Goal: Transaction & Acquisition: Purchase product/service

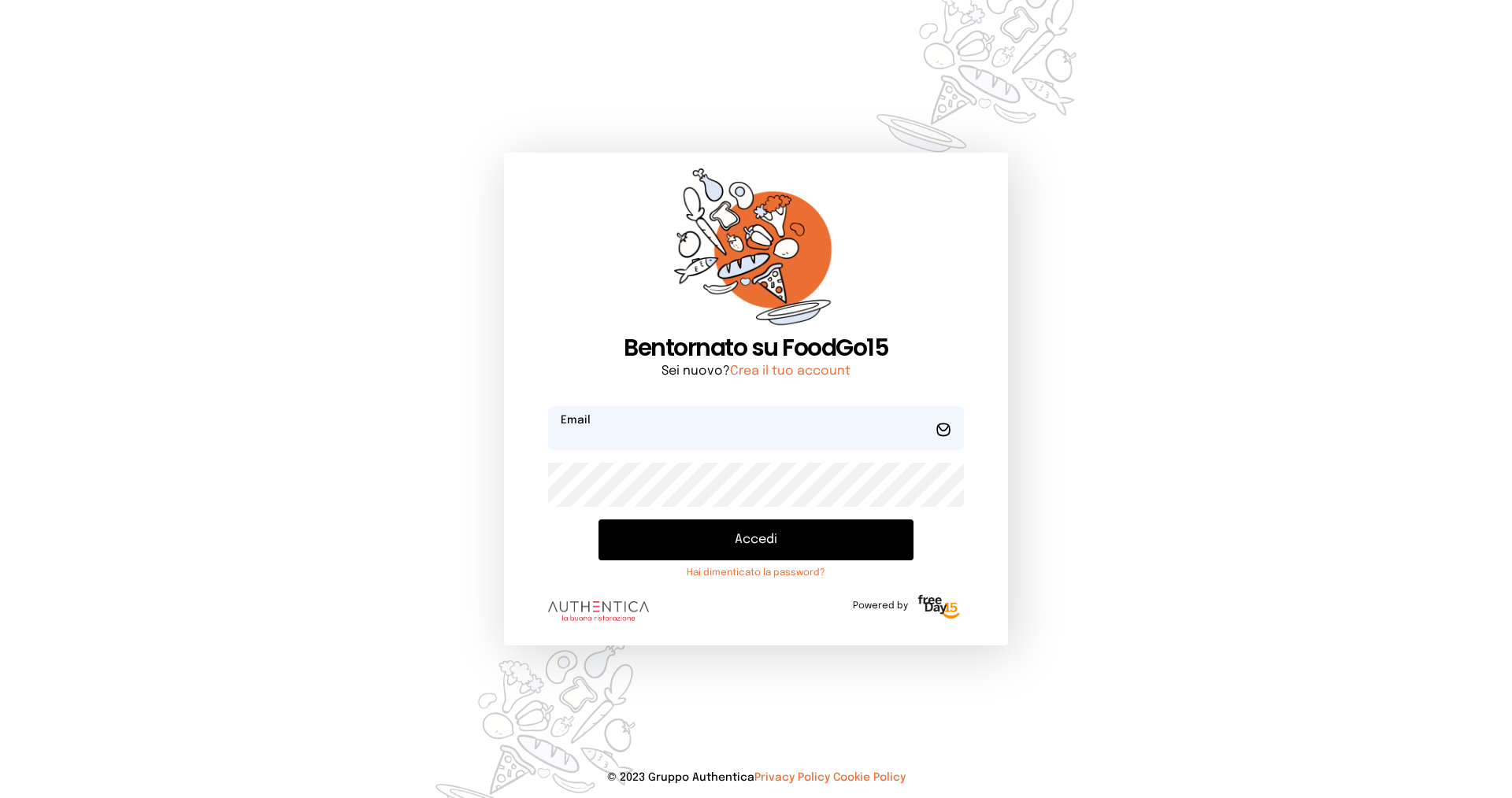
type input "**********"
click at [672, 537] on button "Accedi" at bounding box center [755, 540] width 315 height 41
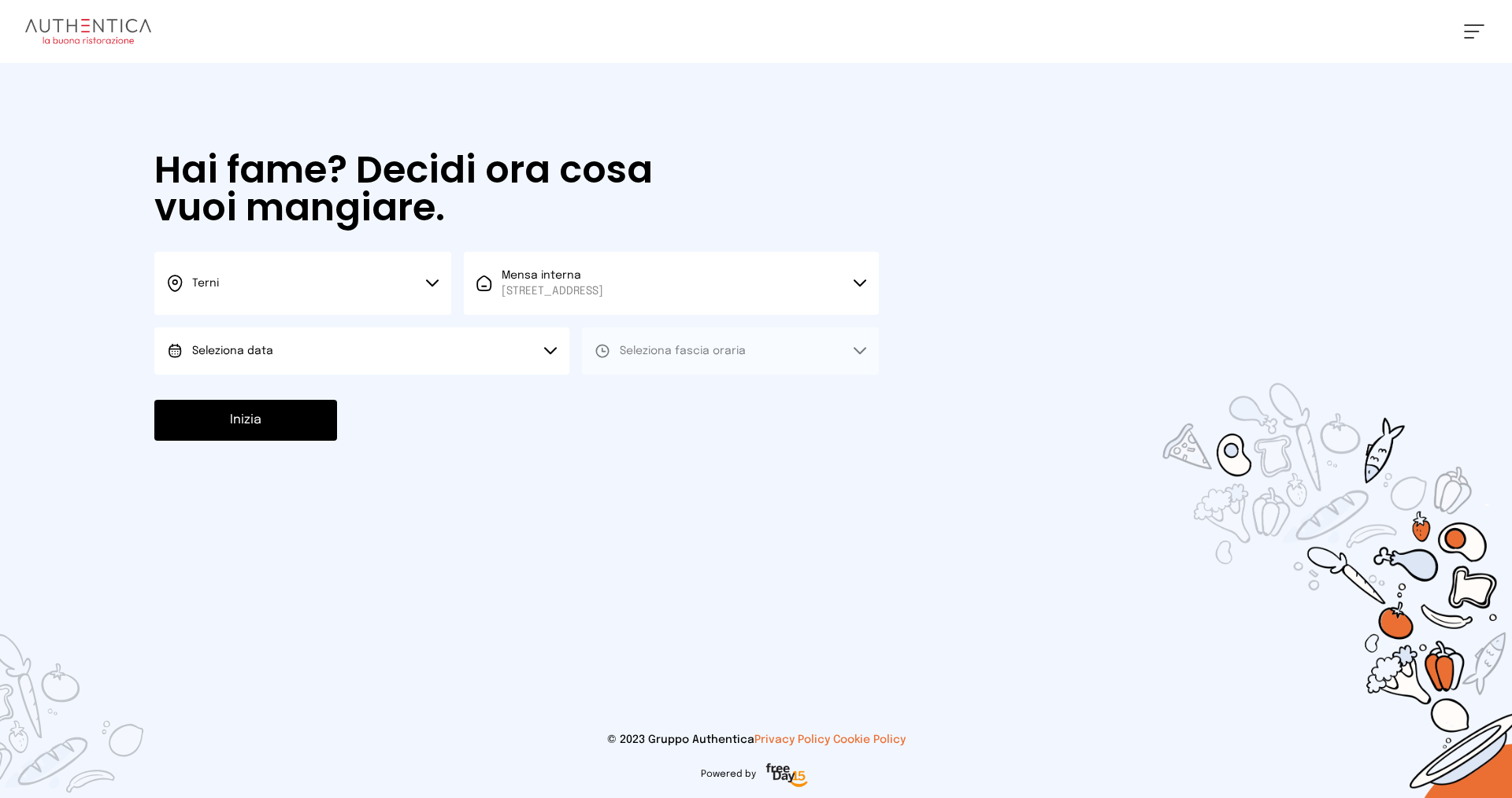
click at [227, 291] on button "Terni" at bounding box center [302, 283] width 297 height 63
click at [254, 338] on li "Terni" at bounding box center [302, 335] width 297 height 42
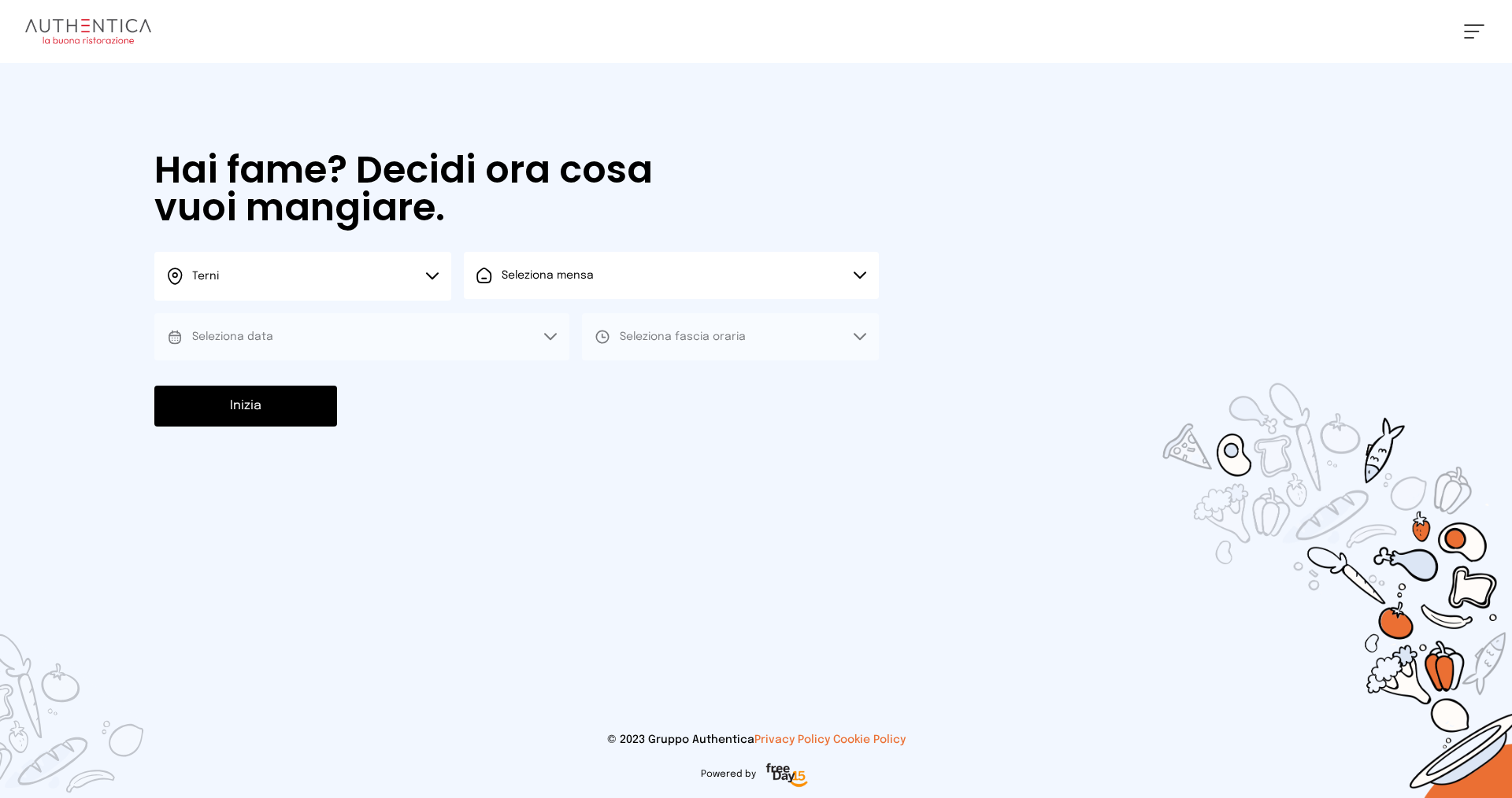
click at [584, 283] on button "Seleziona mensa" at bounding box center [671, 275] width 415 height 47
click at [603, 327] on span "[STREET_ADDRESS]" at bounding box center [552, 335] width 102 height 16
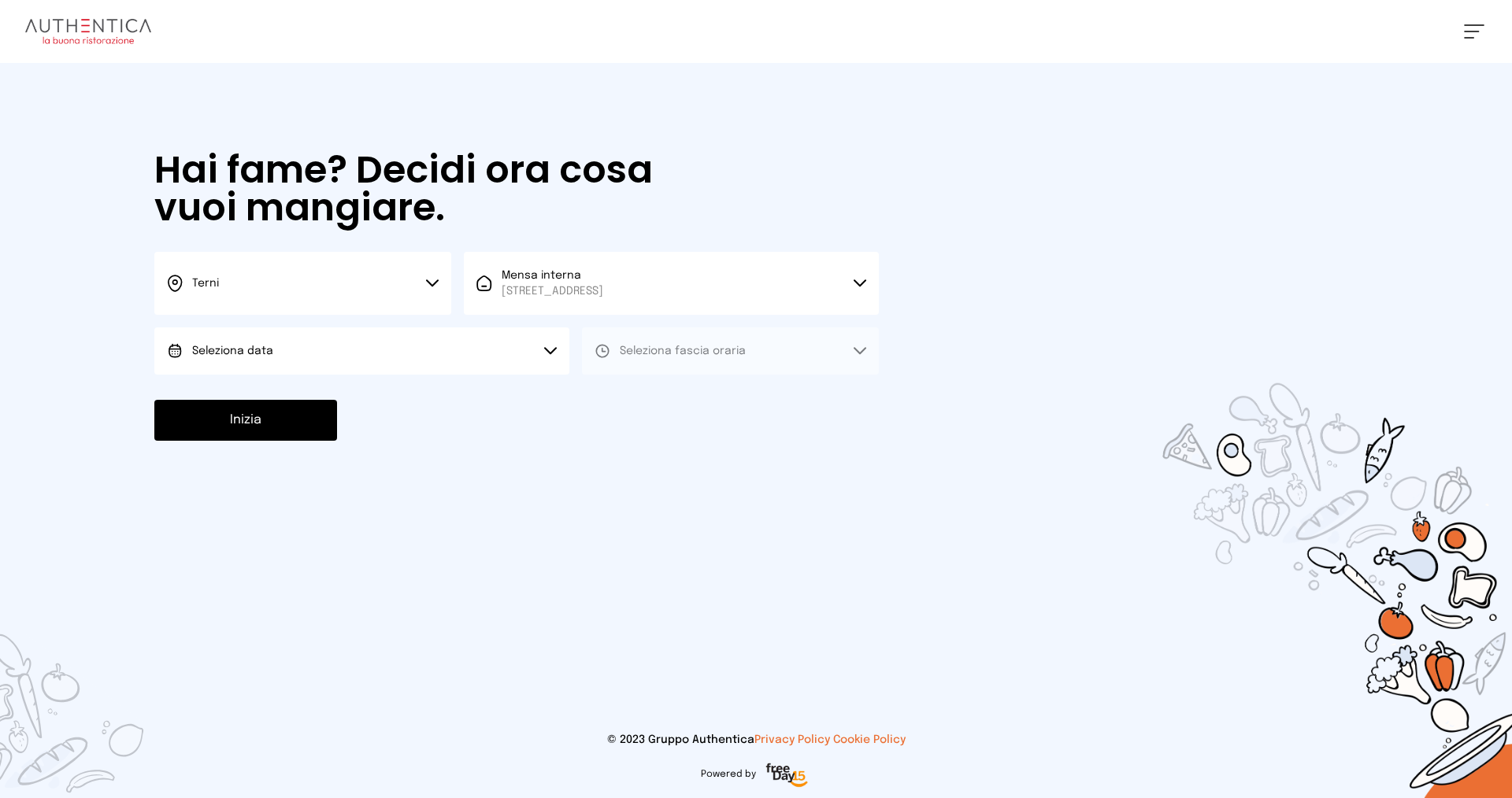
click at [303, 354] on button "Seleziona data" at bounding box center [361, 351] width 415 height 47
click at [334, 397] on li "[DATE], [DATE]" at bounding box center [361, 395] width 415 height 41
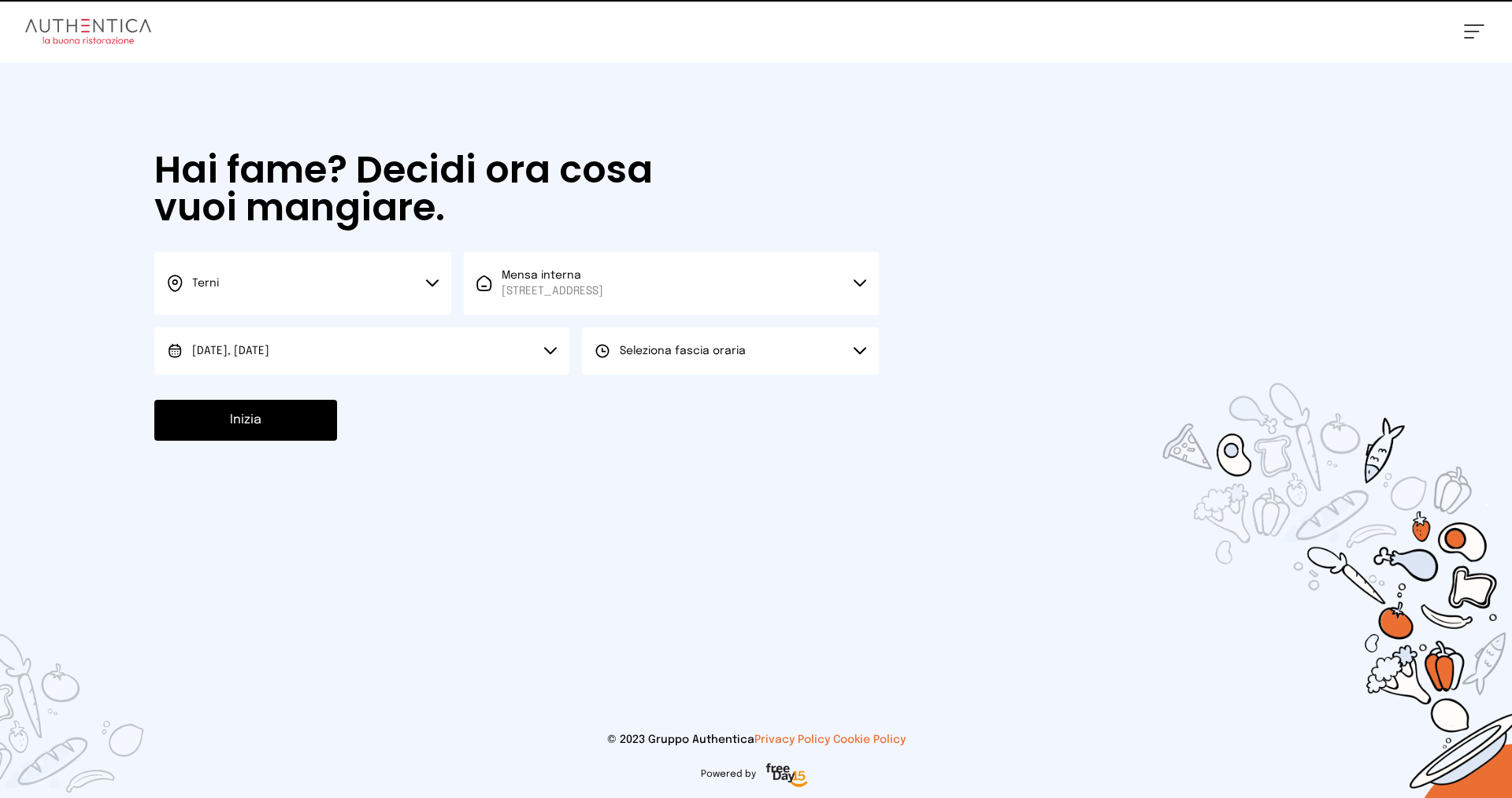
click at [631, 354] on span "Seleziona fascia oraria" at bounding box center [682, 350] width 126 height 11
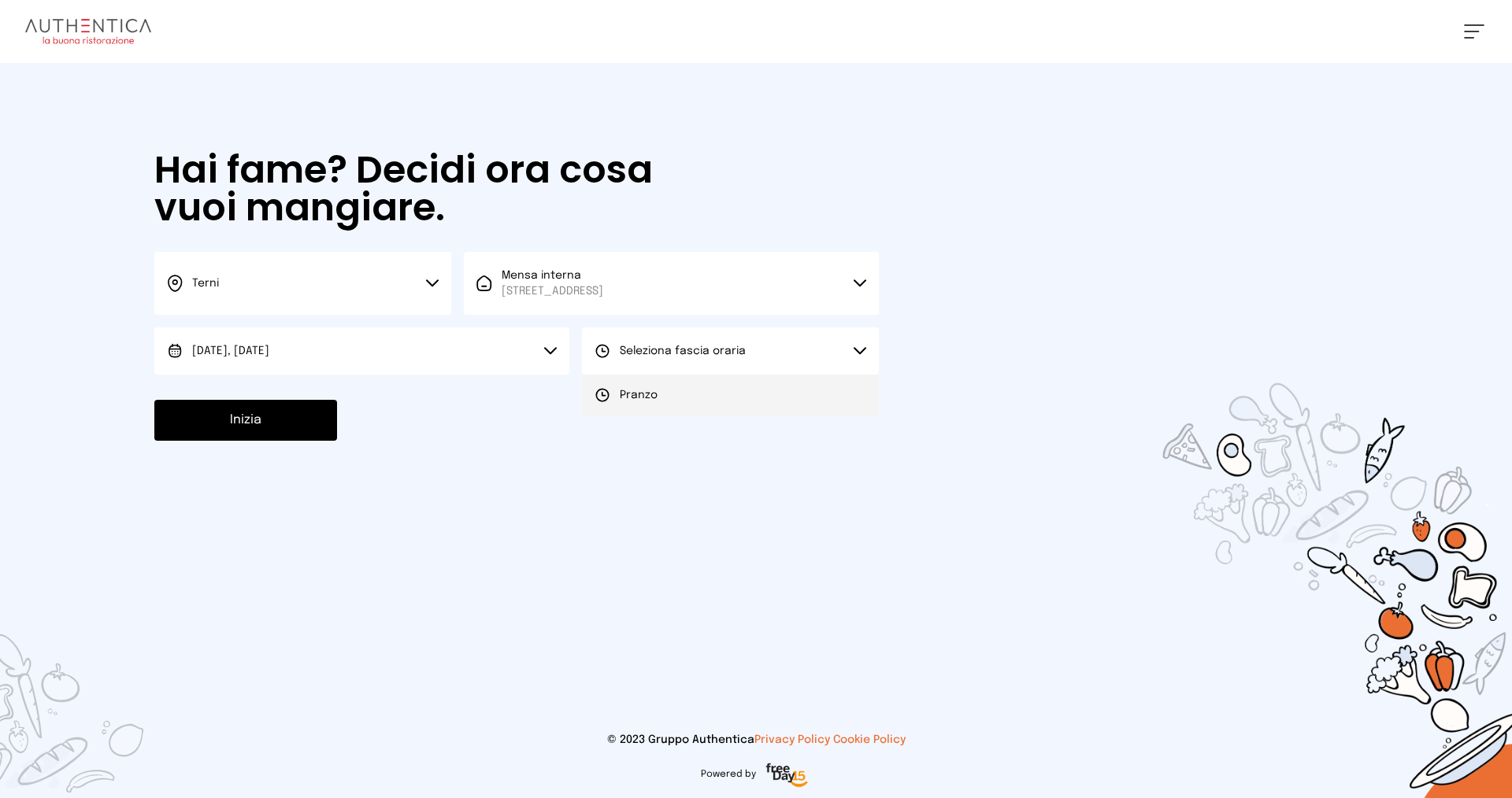
click at [648, 395] on span "Pranzo" at bounding box center [638, 395] width 38 height 16
click at [291, 422] on button "Inizia" at bounding box center [245, 421] width 182 height 41
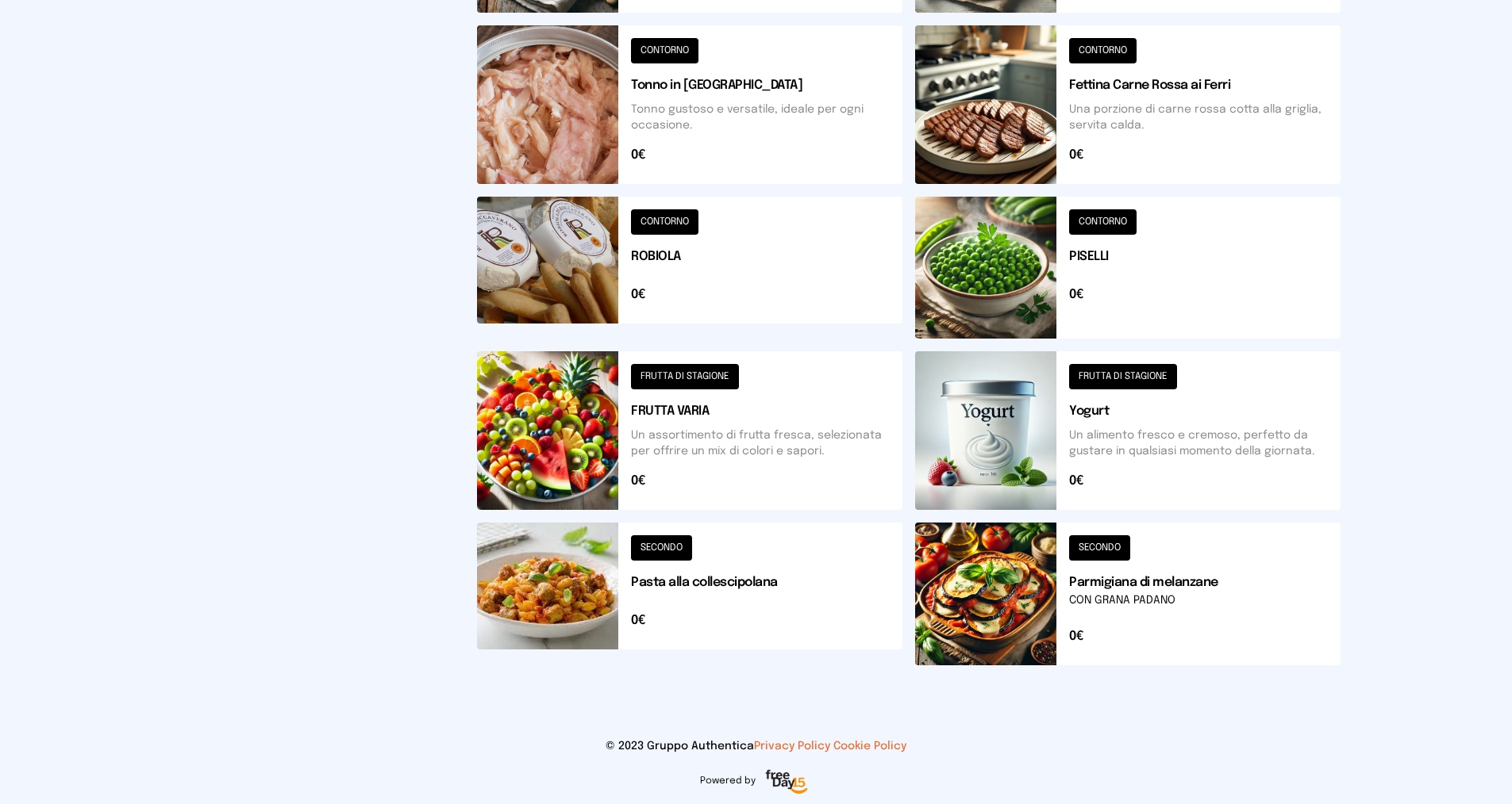
scroll to position [477, 0]
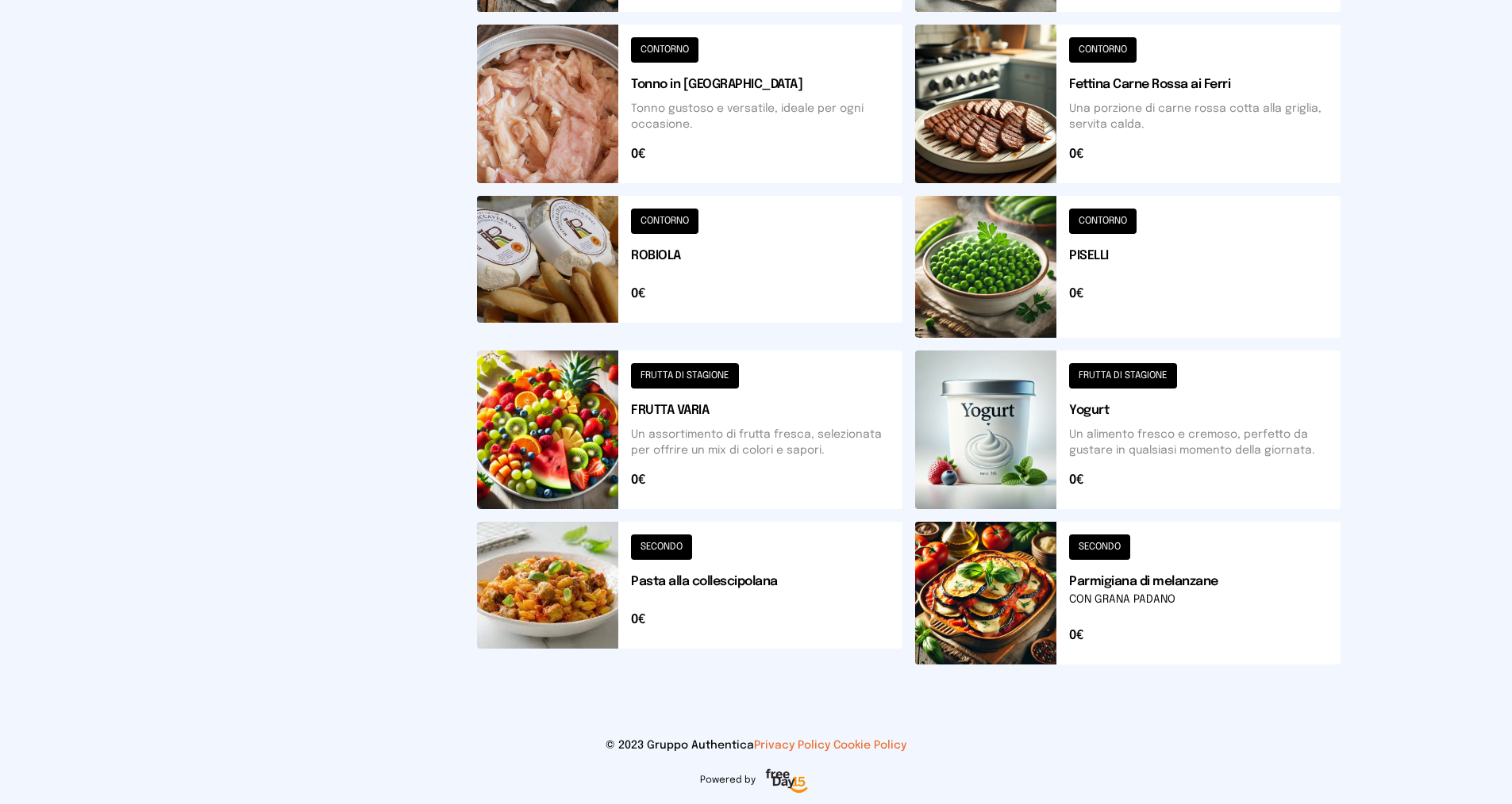
click at [1085, 545] on button at bounding box center [1128, 593] width 425 height 143
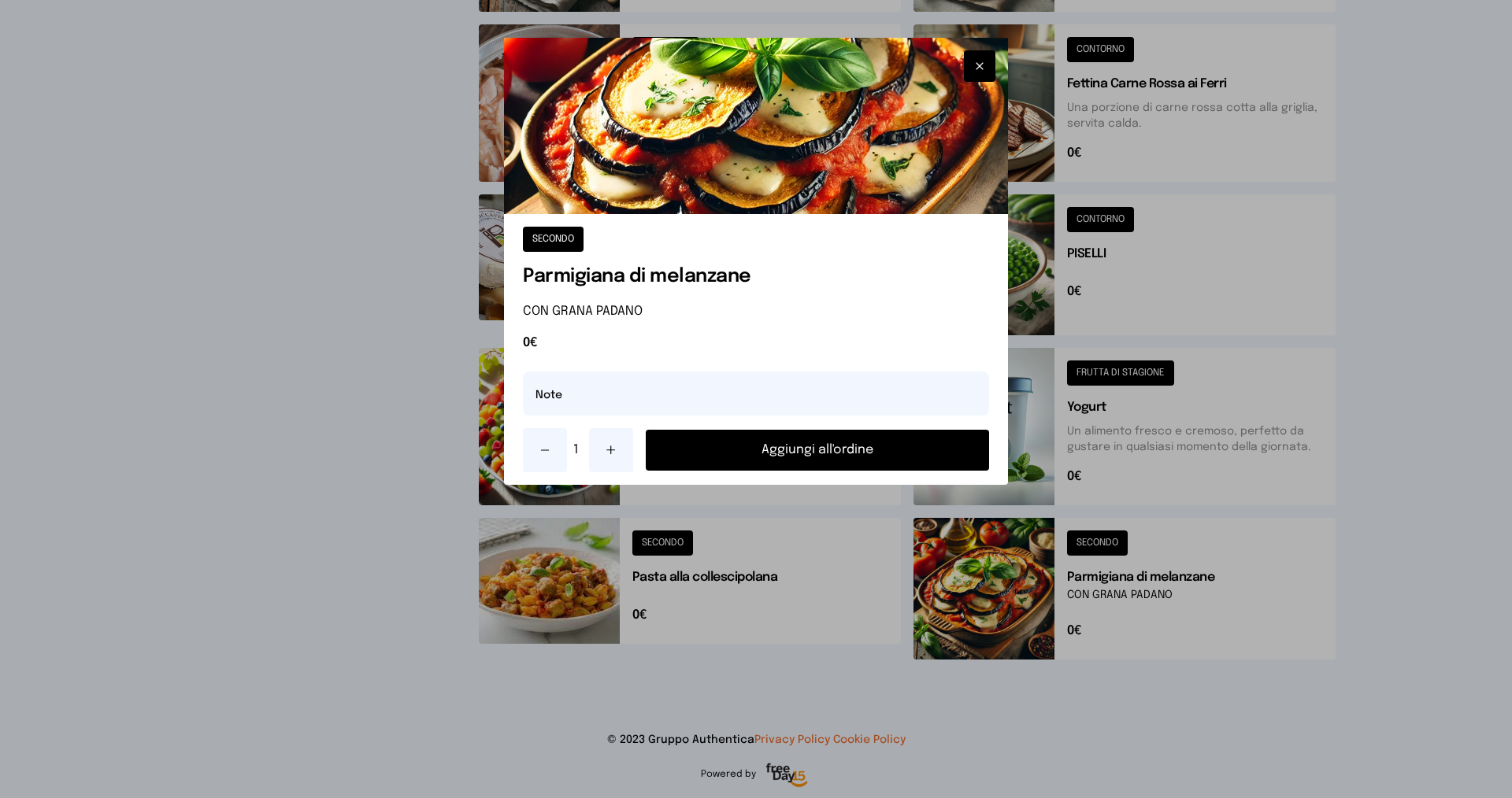
click at [861, 451] on button "Aggiungi all'ordine" at bounding box center [817, 450] width 343 height 41
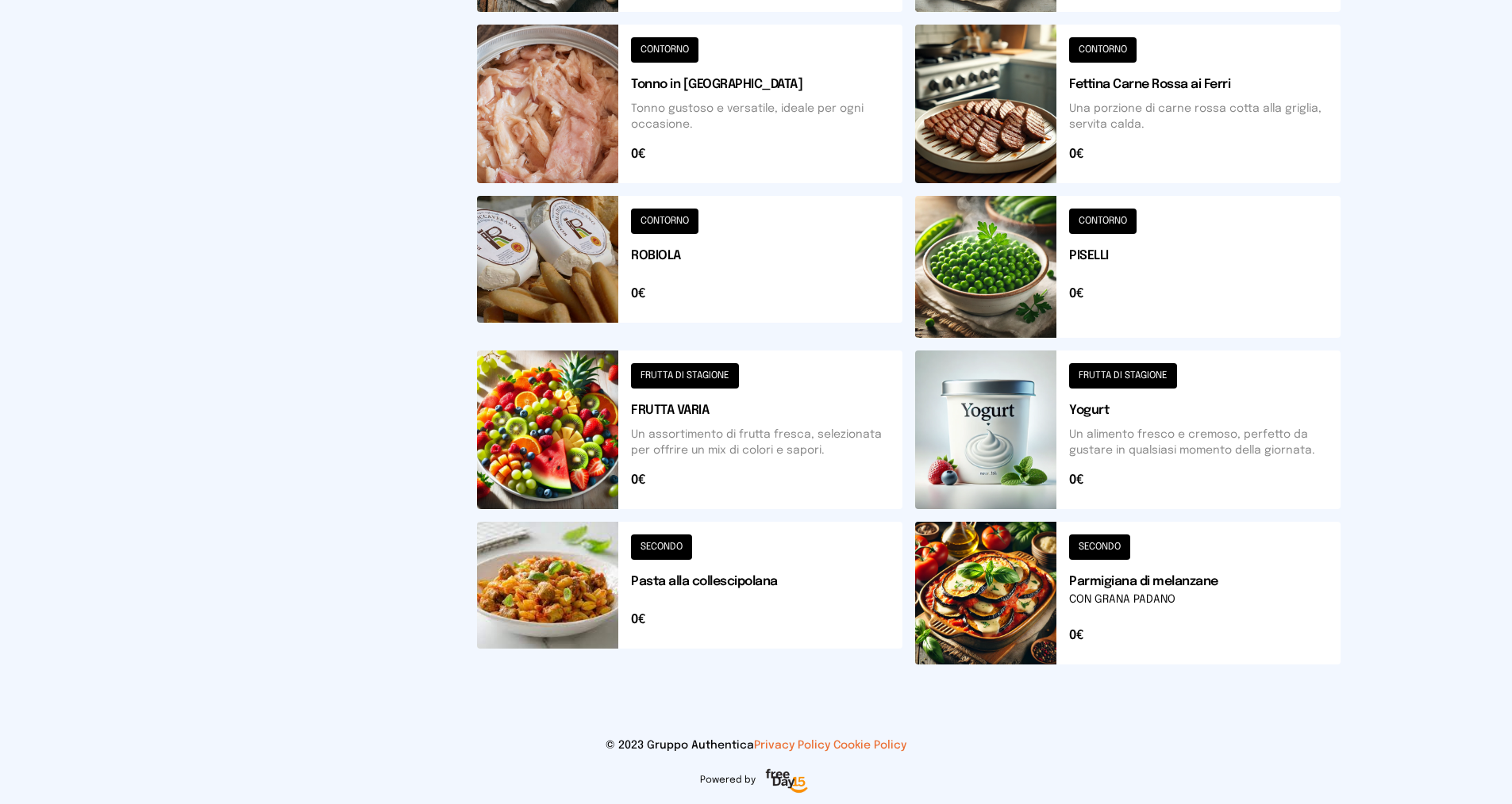
click at [1118, 215] on button at bounding box center [1128, 267] width 425 height 142
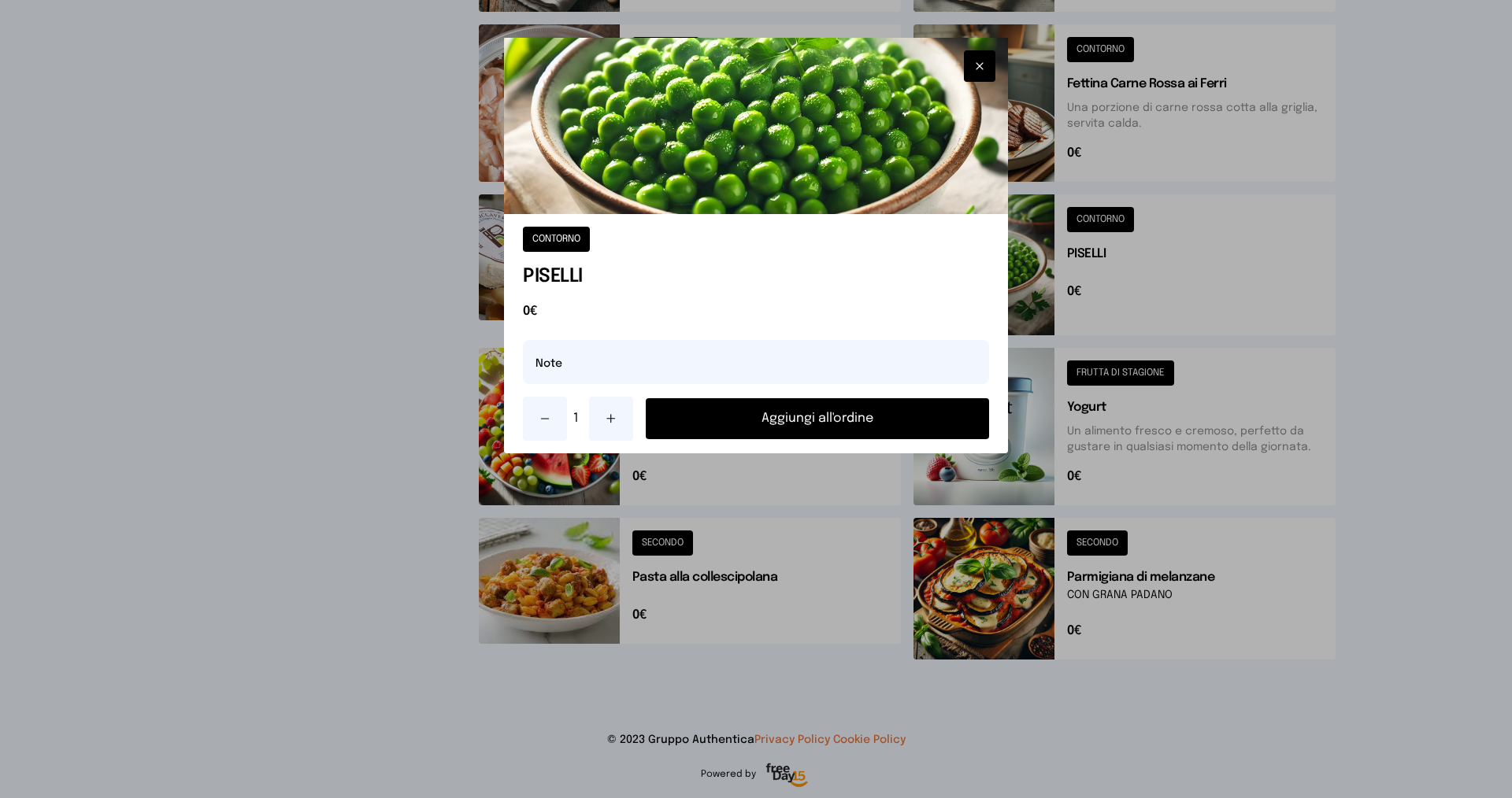
click at [881, 407] on button "Aggiungi all'ordine" at bounding box center [817, 419] width 343 height 41
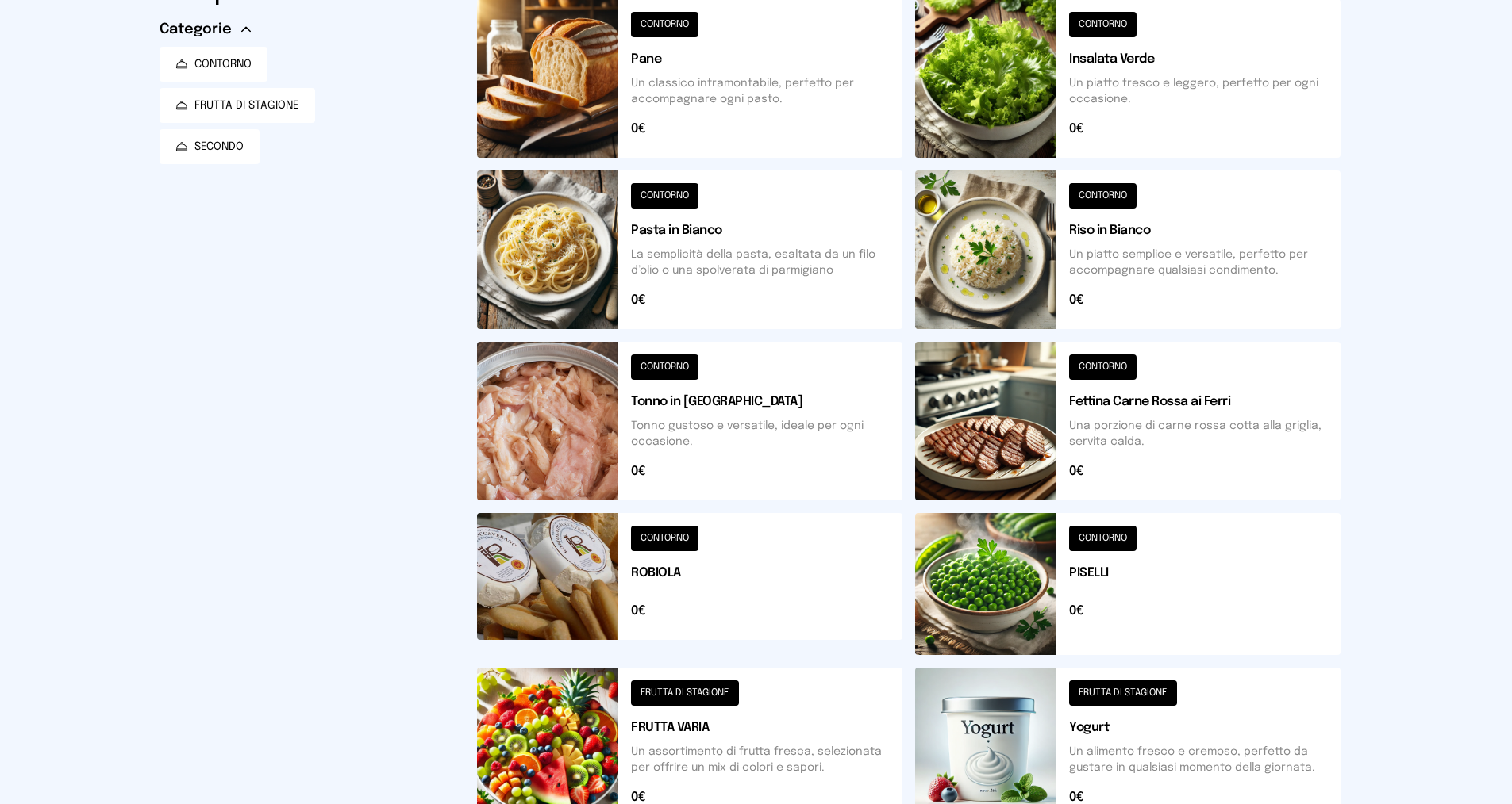
scroll to position [80, 0]
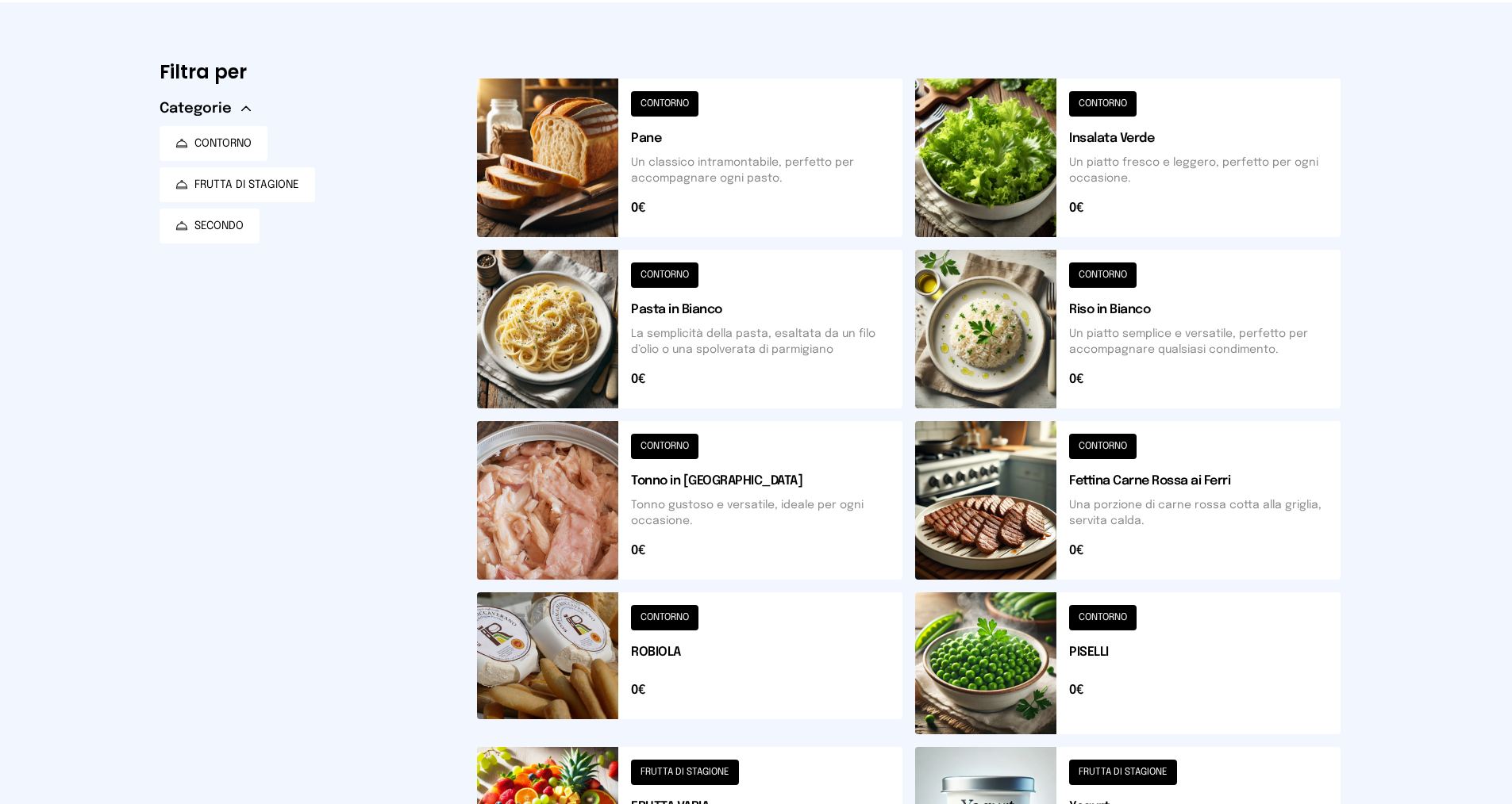
click at [662, 100] on button at bounding box center [690, 157] width 425 height 159
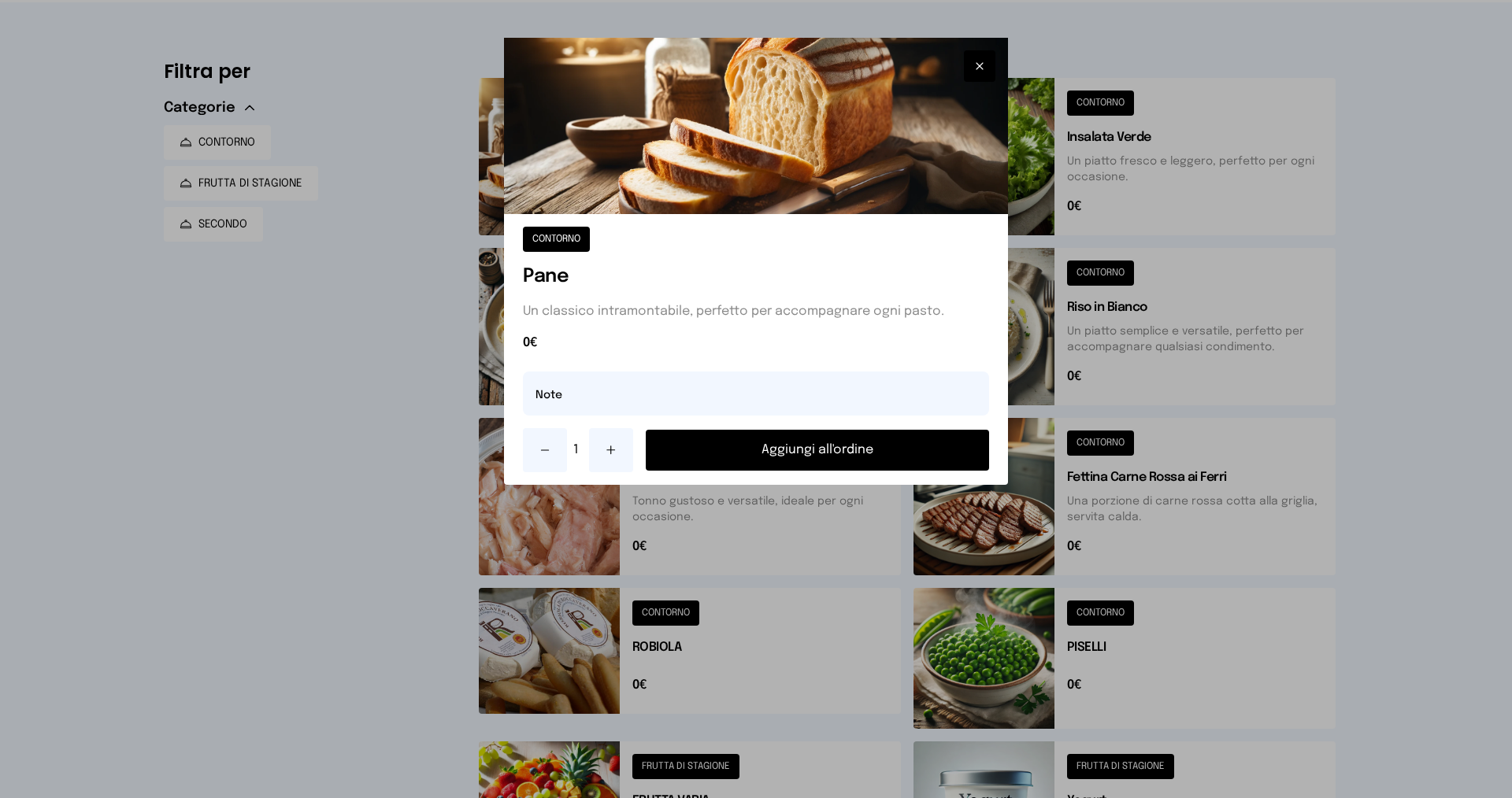
click at [768, 452] on button "Aggiungi all'ordine" at bounding box center [817, 450] width 343 height 41
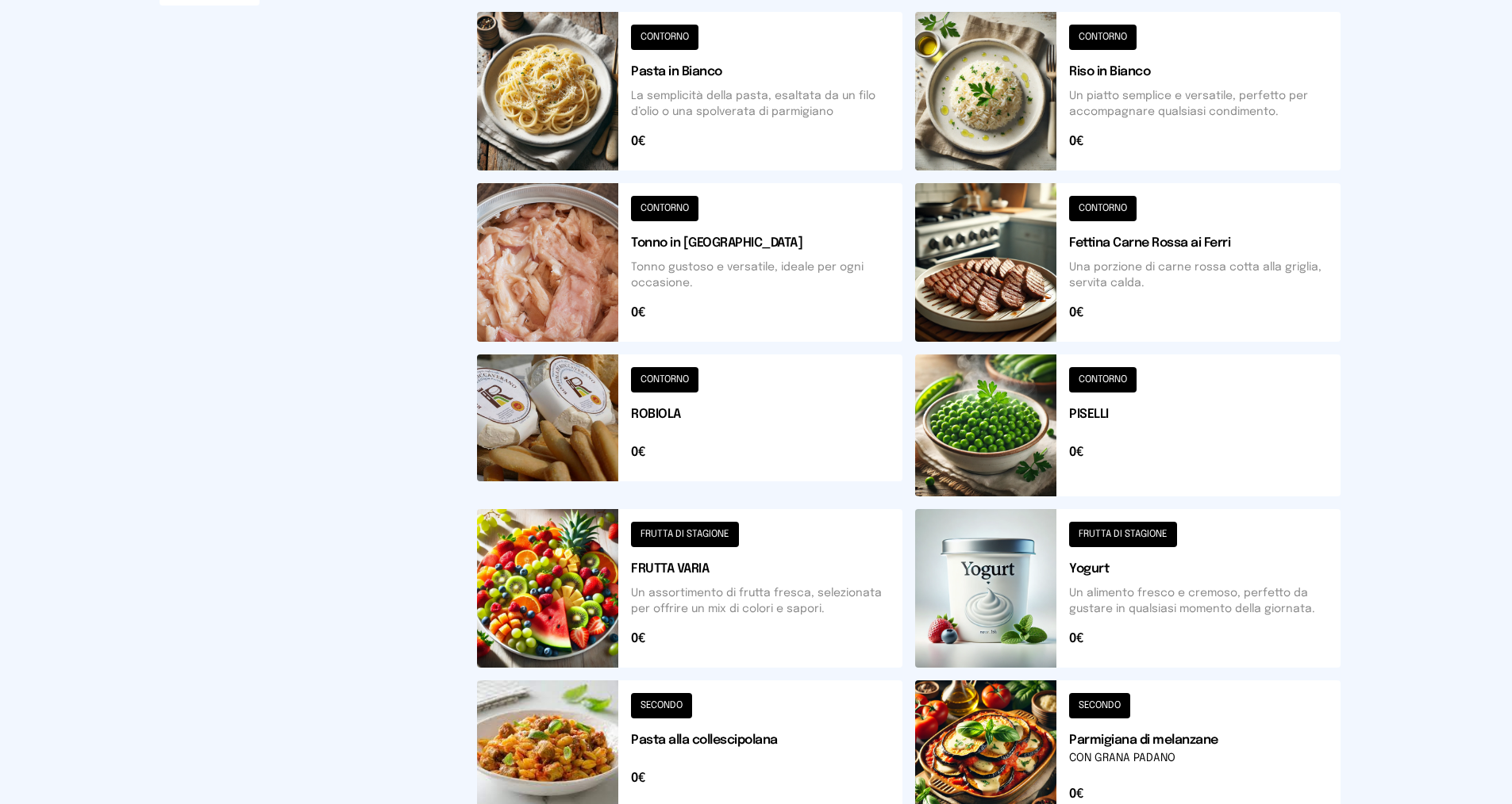
scroll to position [397, 0]
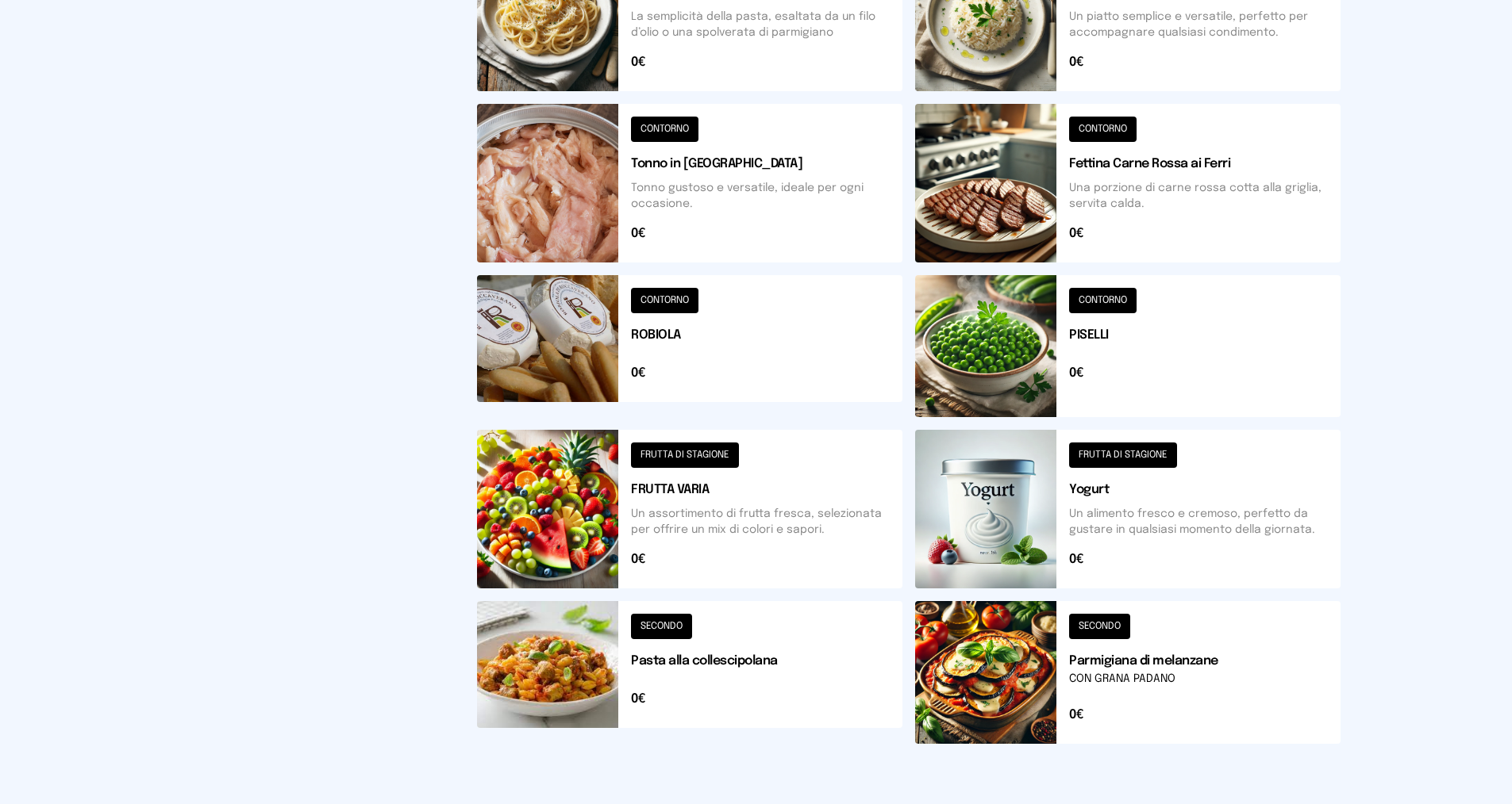
click at [657, 621] on button at bounding box center [690, 673] width 425 height 143
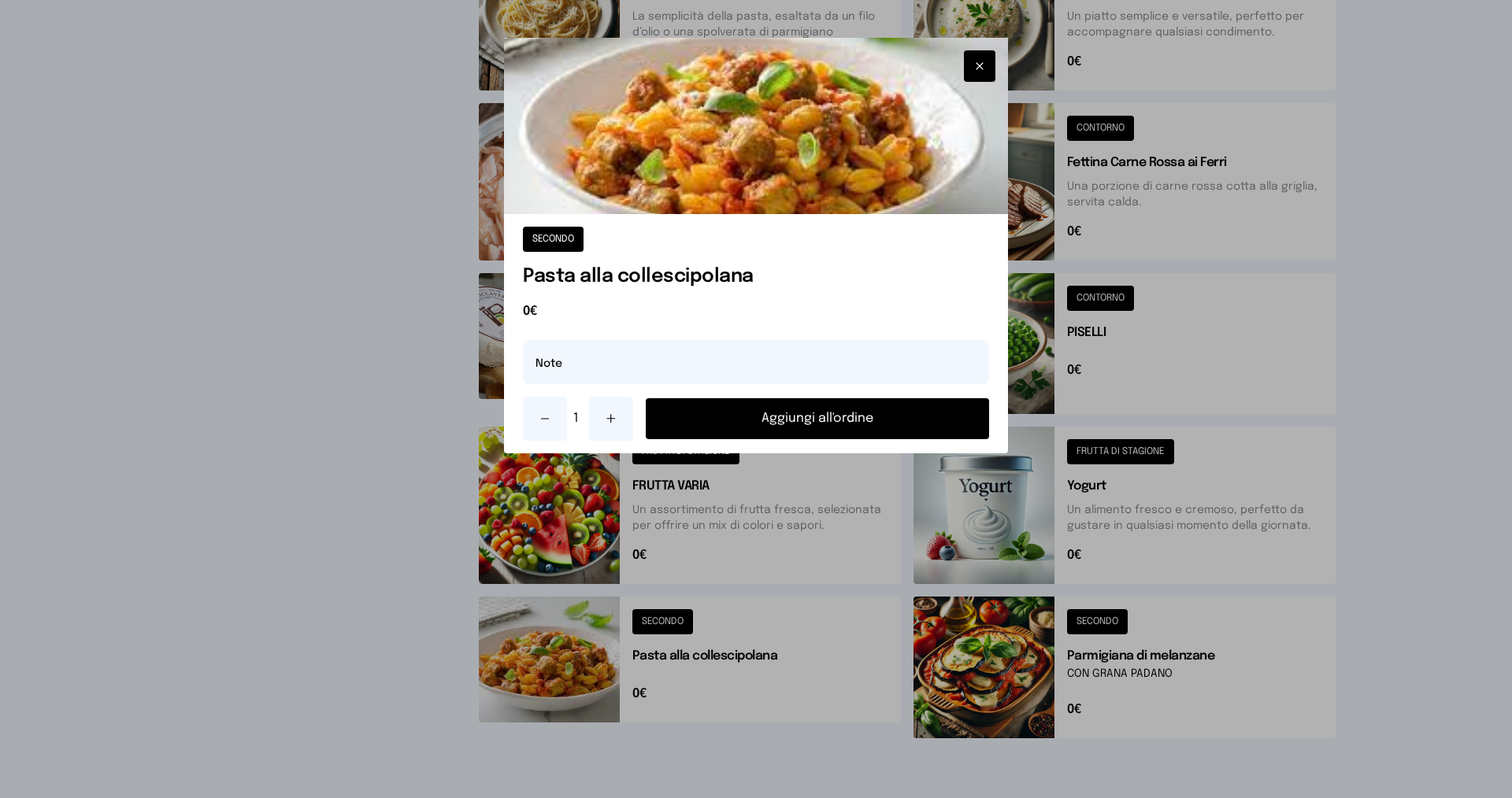
click at [678, 418] on button "Aggiungi all'ordine" at bounding box center [817, 419] width 343 height 41
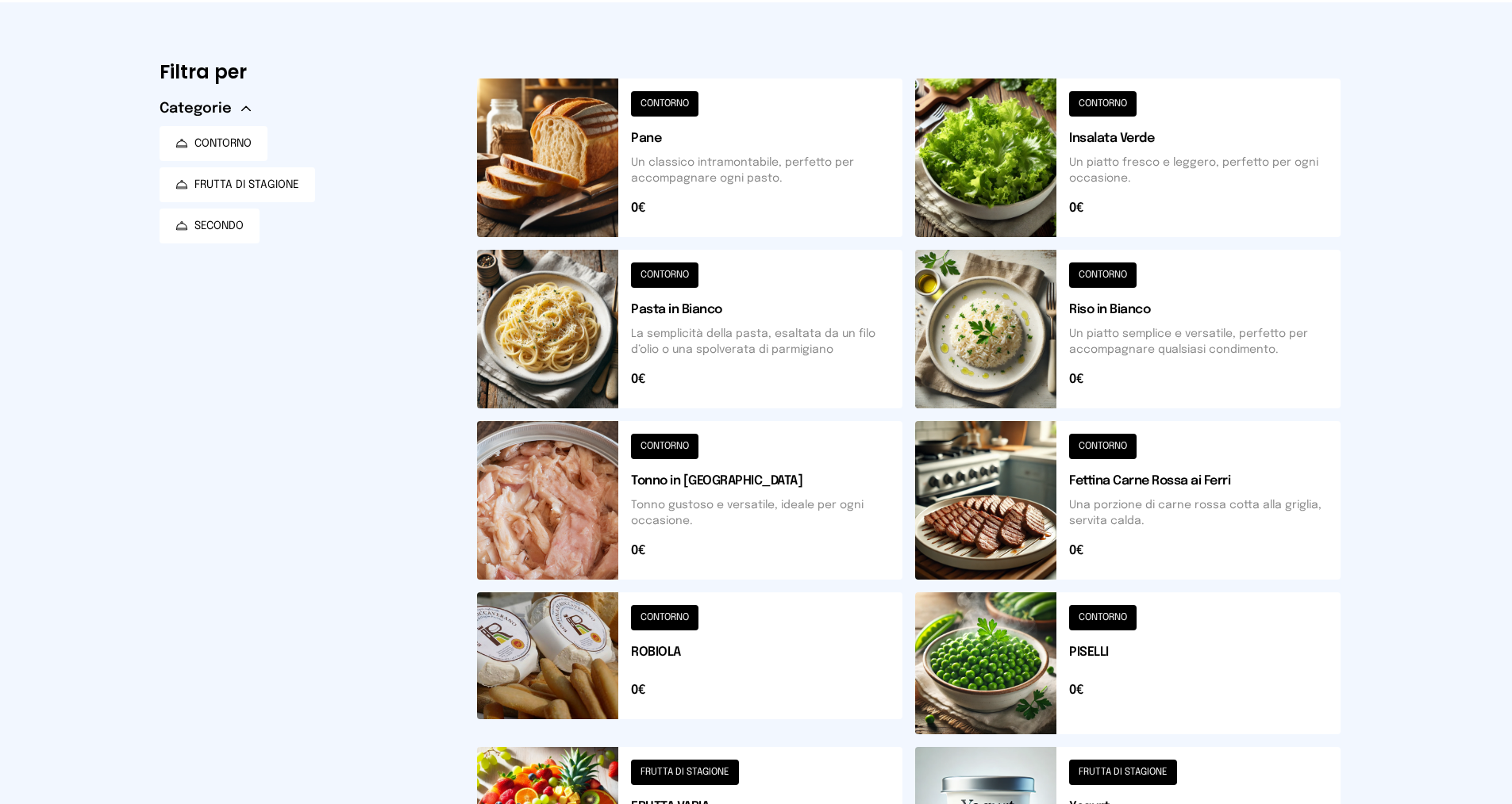
scroll to position [0, 0]
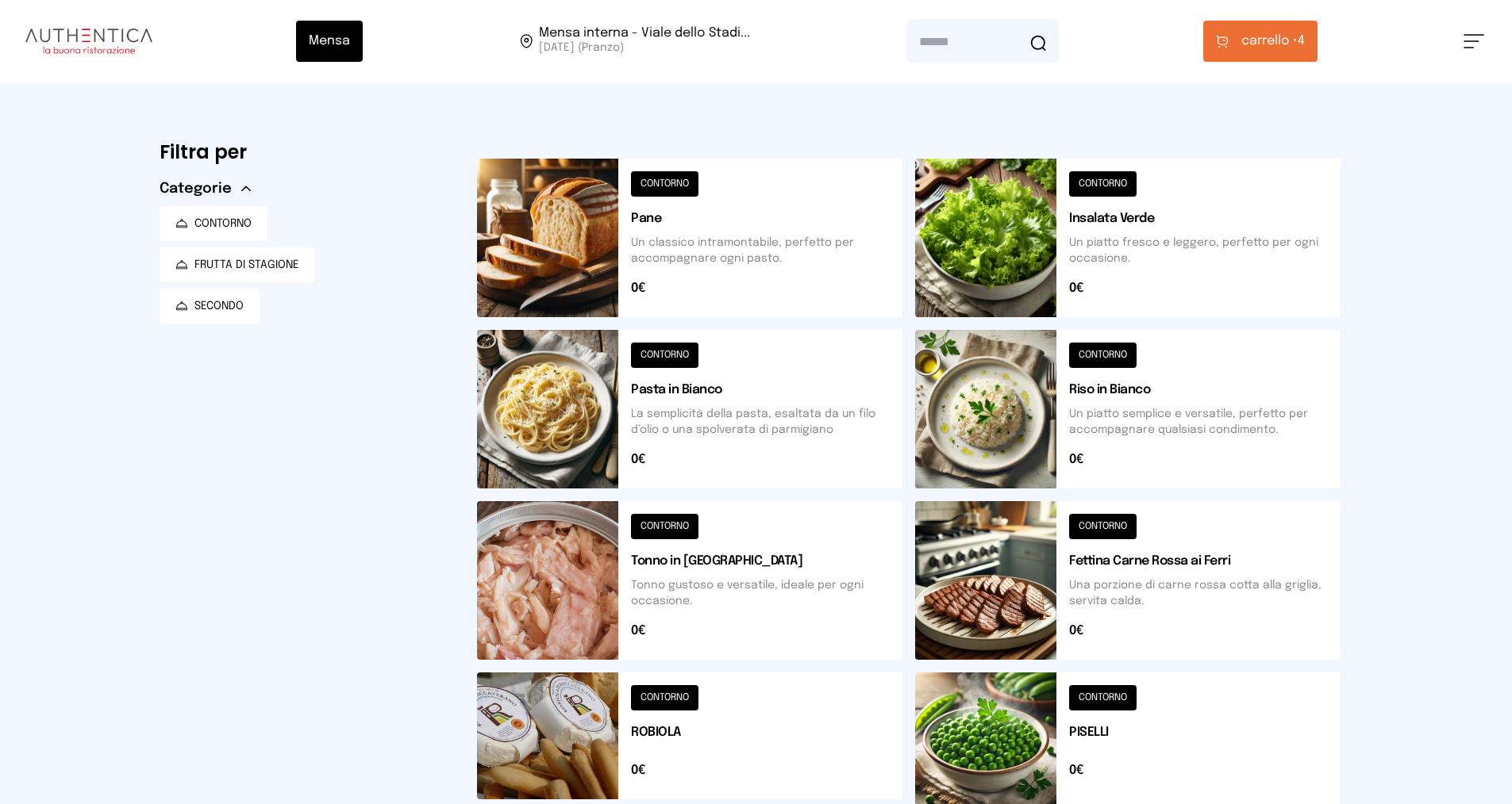
click at [1263, 54] on button "carrello • 4" at bounding box center [1260, 41] width 115 height 41
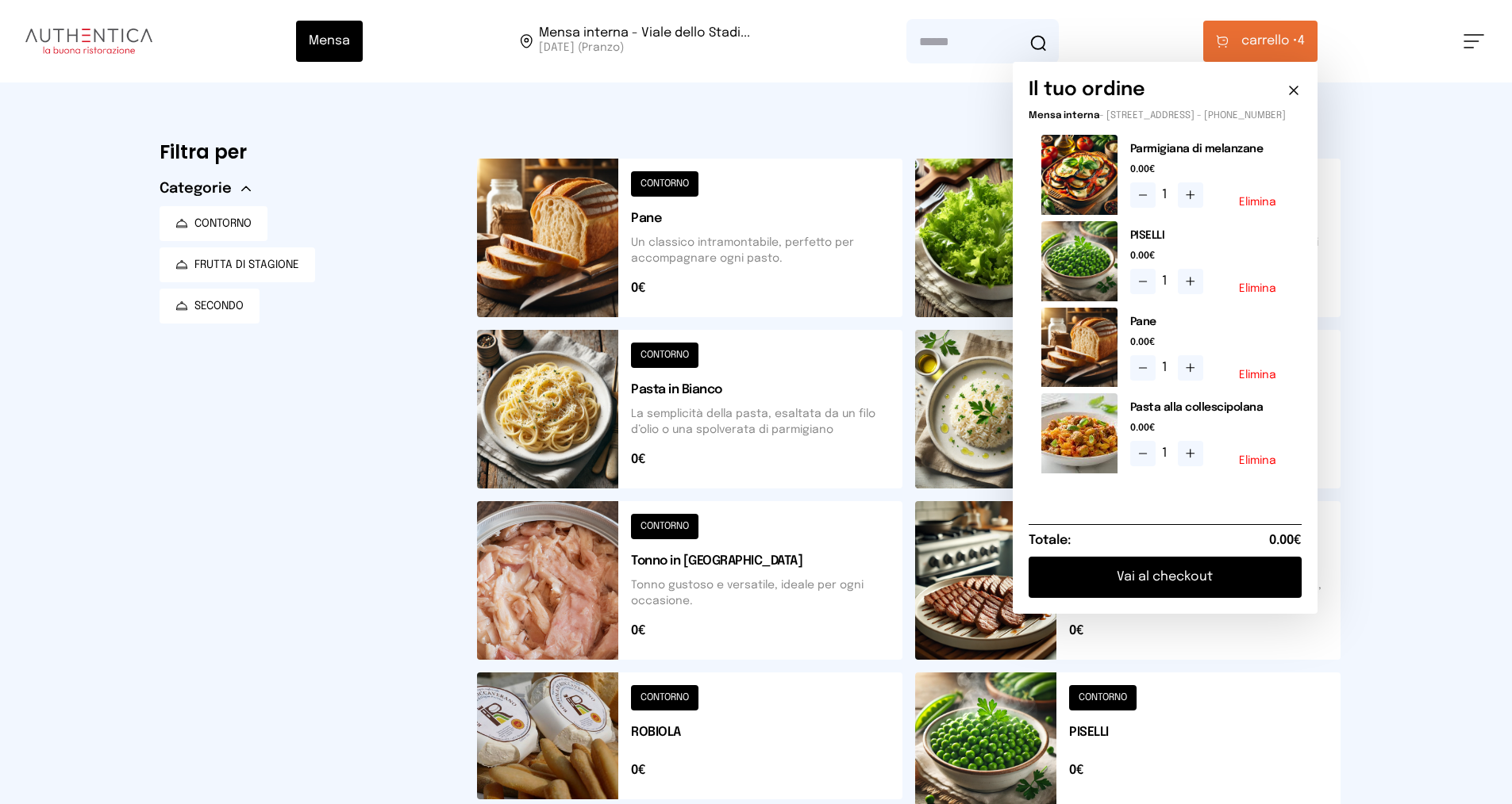
click at [1256, 294] on button "Elimina" at bounding box center [1257, 288] width 38 height 11
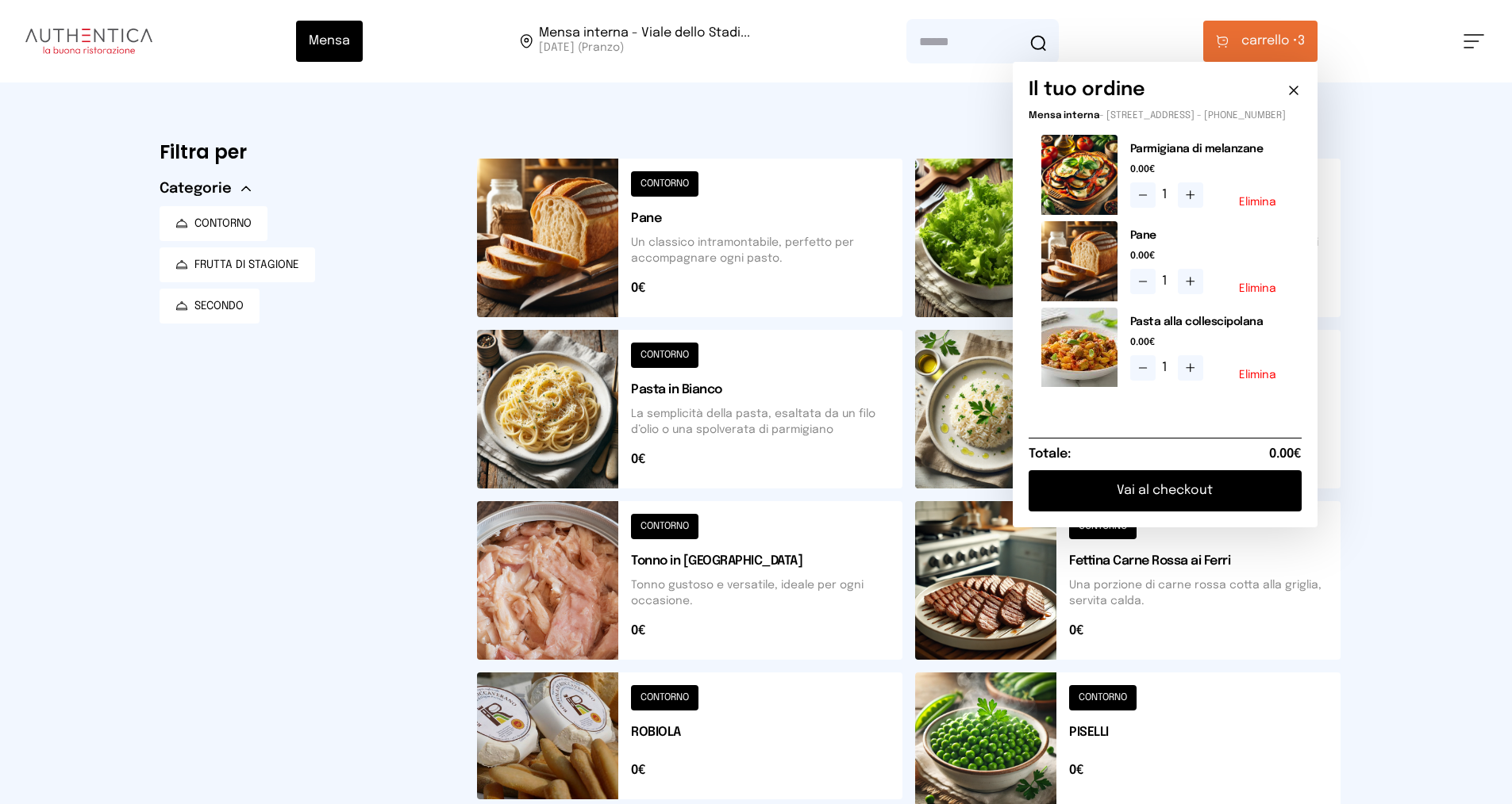
click at [1256, 294] on button "Elimina" at bounding box center [1257, 288] width 38 height 11
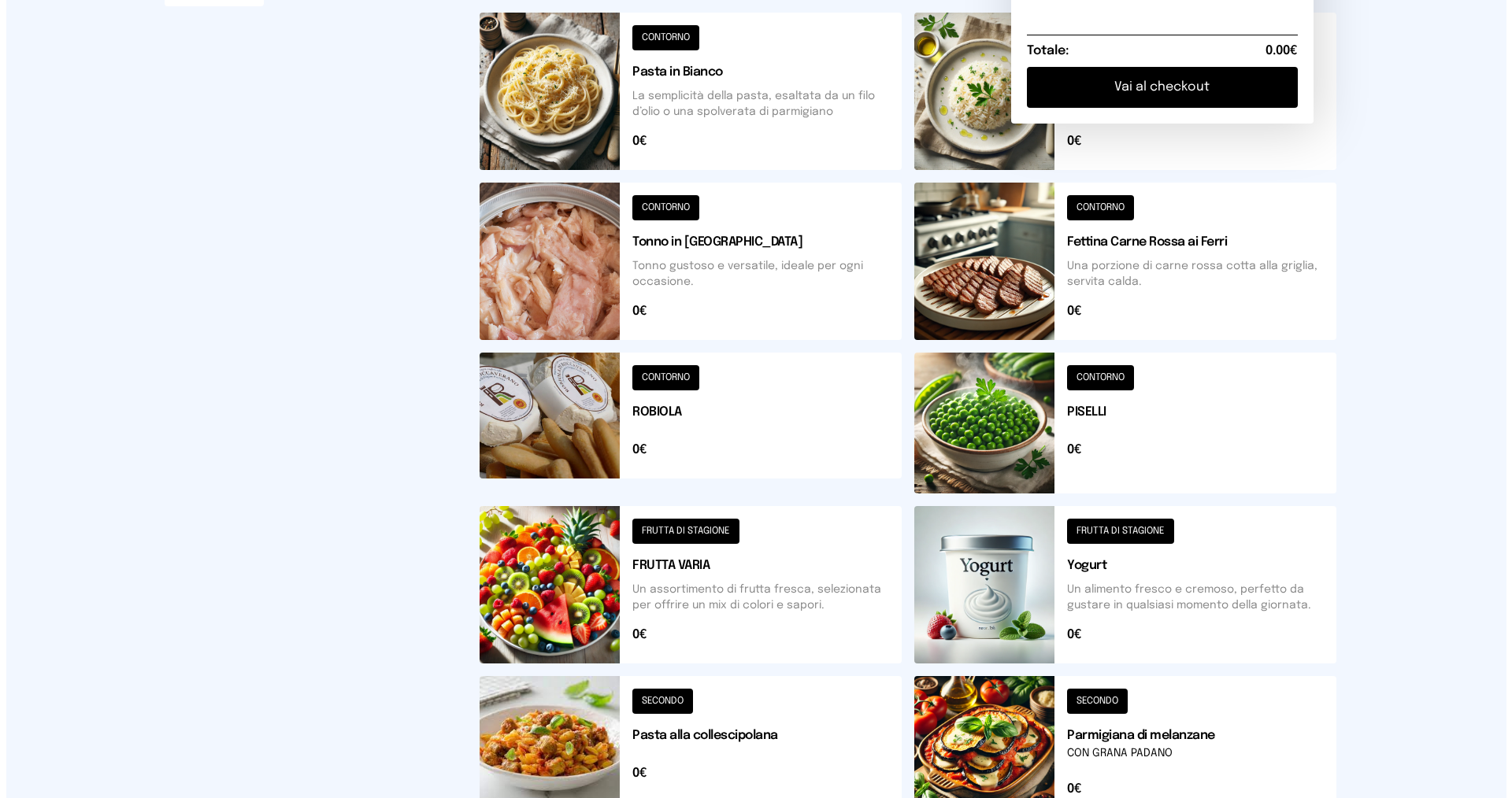
scroll to position [393, 0]
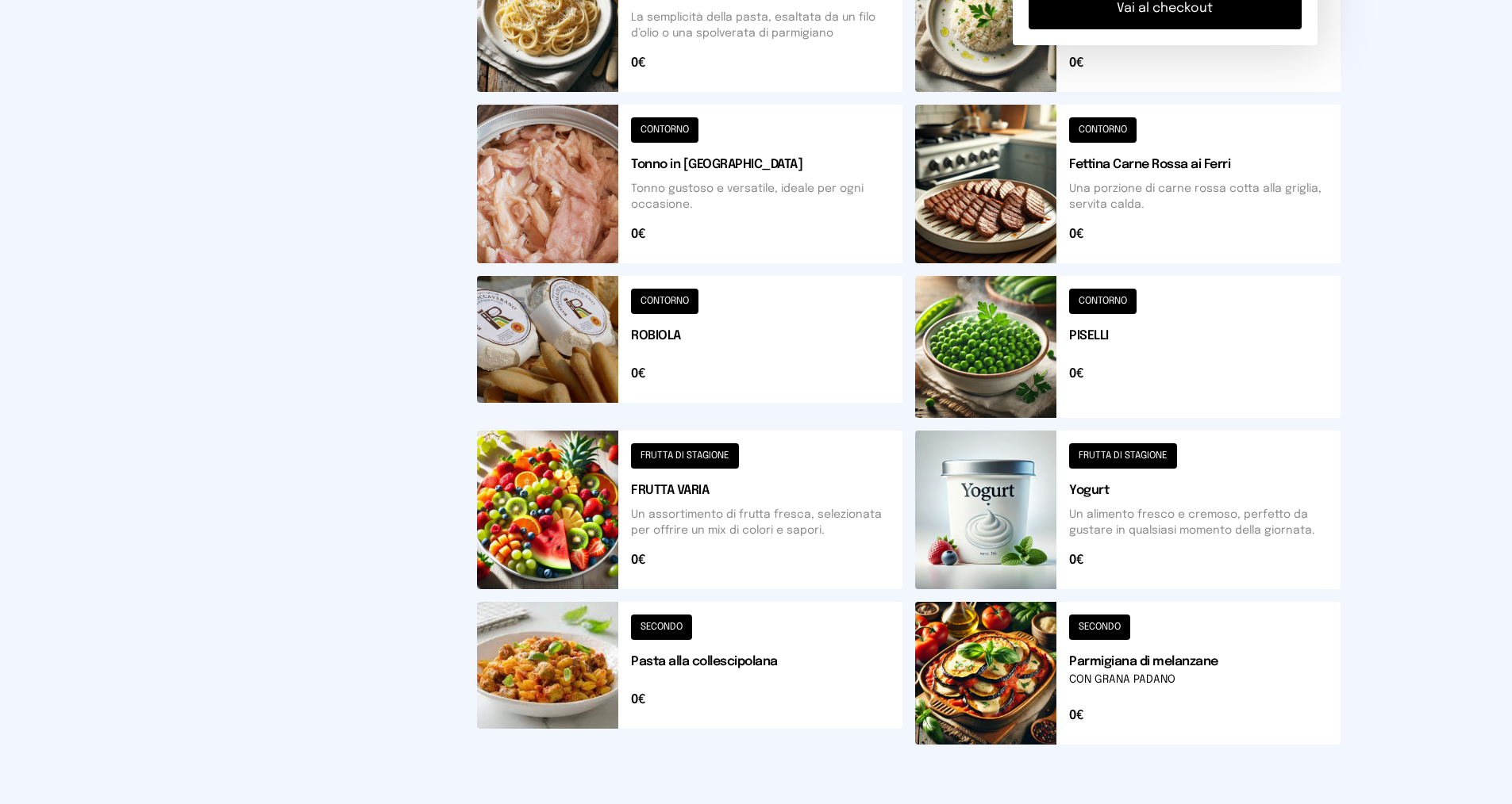
click at [650, 449] on button at bounding box center [690, 510] width 425 height 159
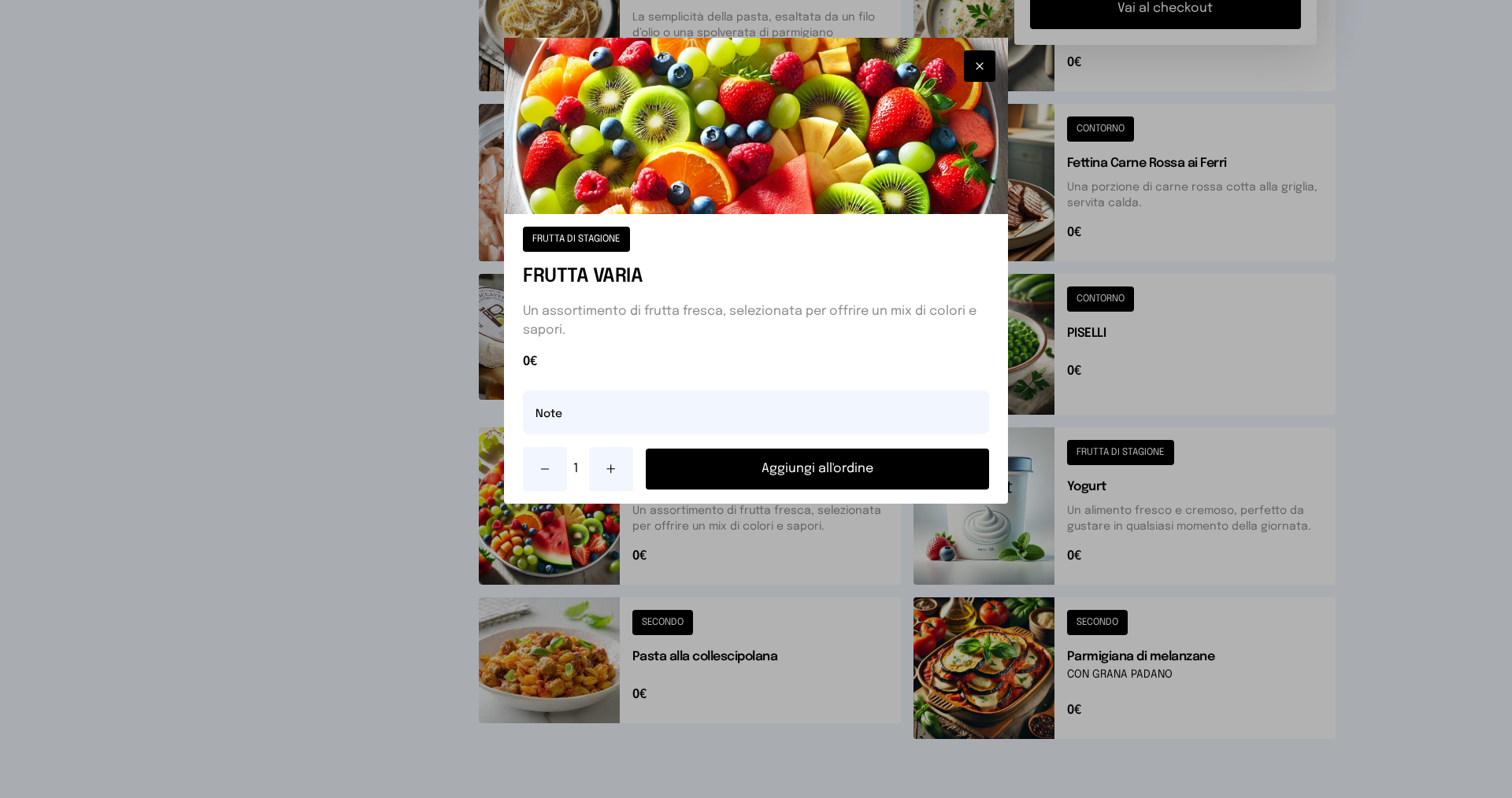
click at [743, 458] on button "Aggiungi all'ordine" at bounding box center [817, 470] width 343 height 41
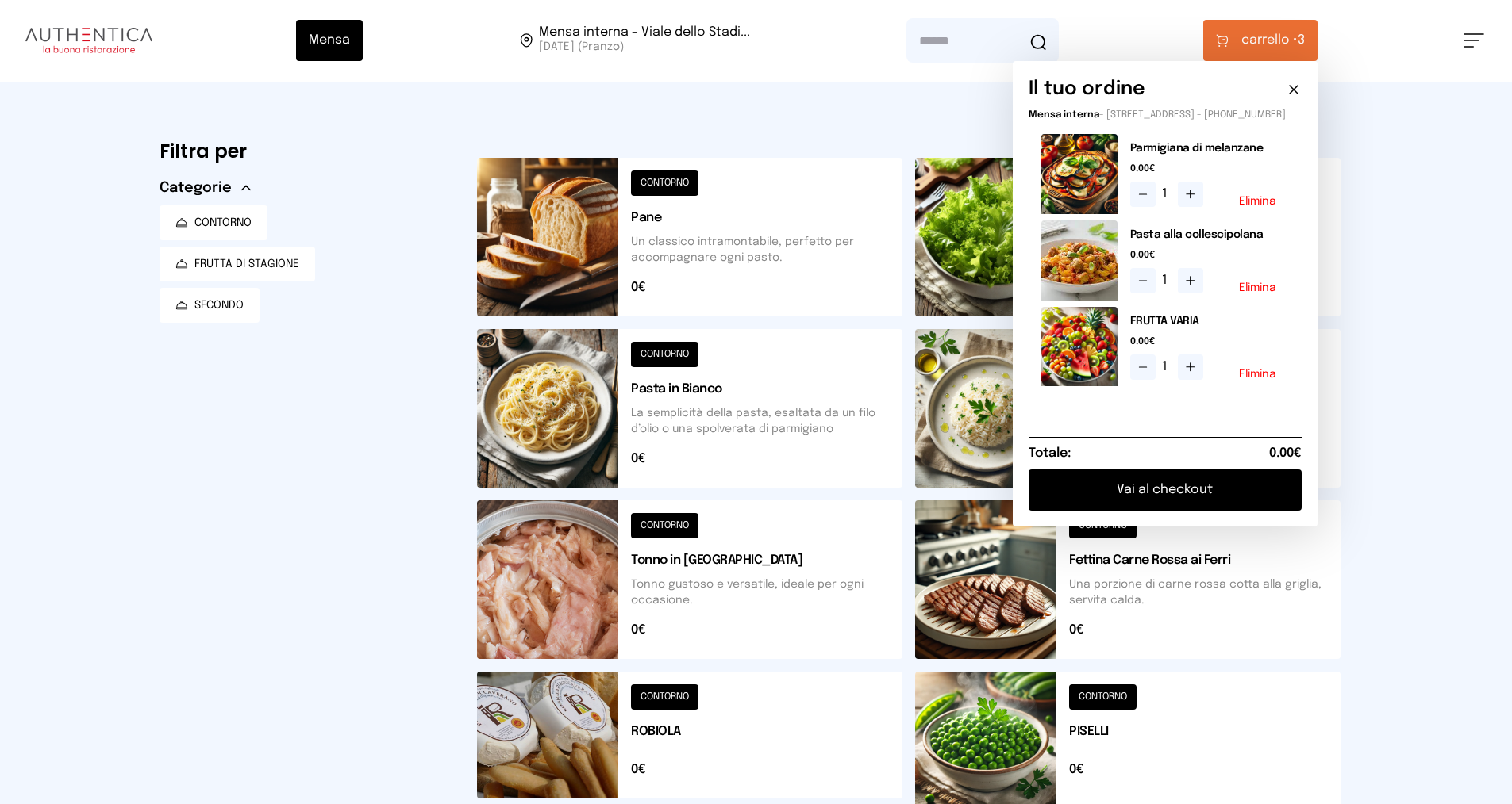
scroll to position [0, 0]
click at [1127, 501] on button "Vai al checkout" at bounding box center [1165, 491] width 273 height 41
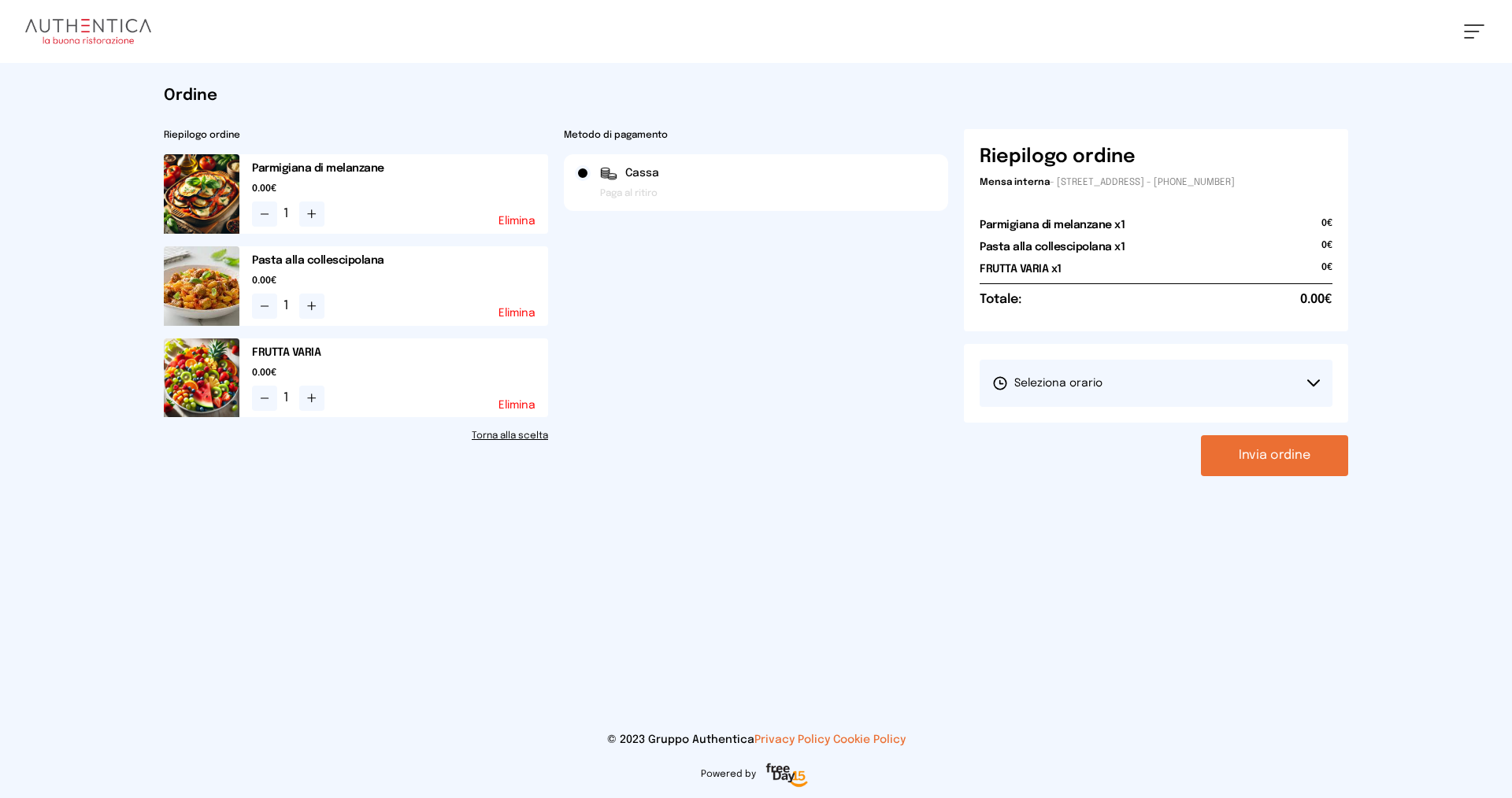
click at [1050, 383] on span "Seleziona orario" at bounding box center [1047, 383] width 110 height 16
click at [1081, 427] on span "1° Turno (13:00 - 15:00)" at bounding box center [1051, 427] width 119 height 16
click at [1236, 458] on button "Invia ordine" at bounding box center [1274, 456] width 147 height 41
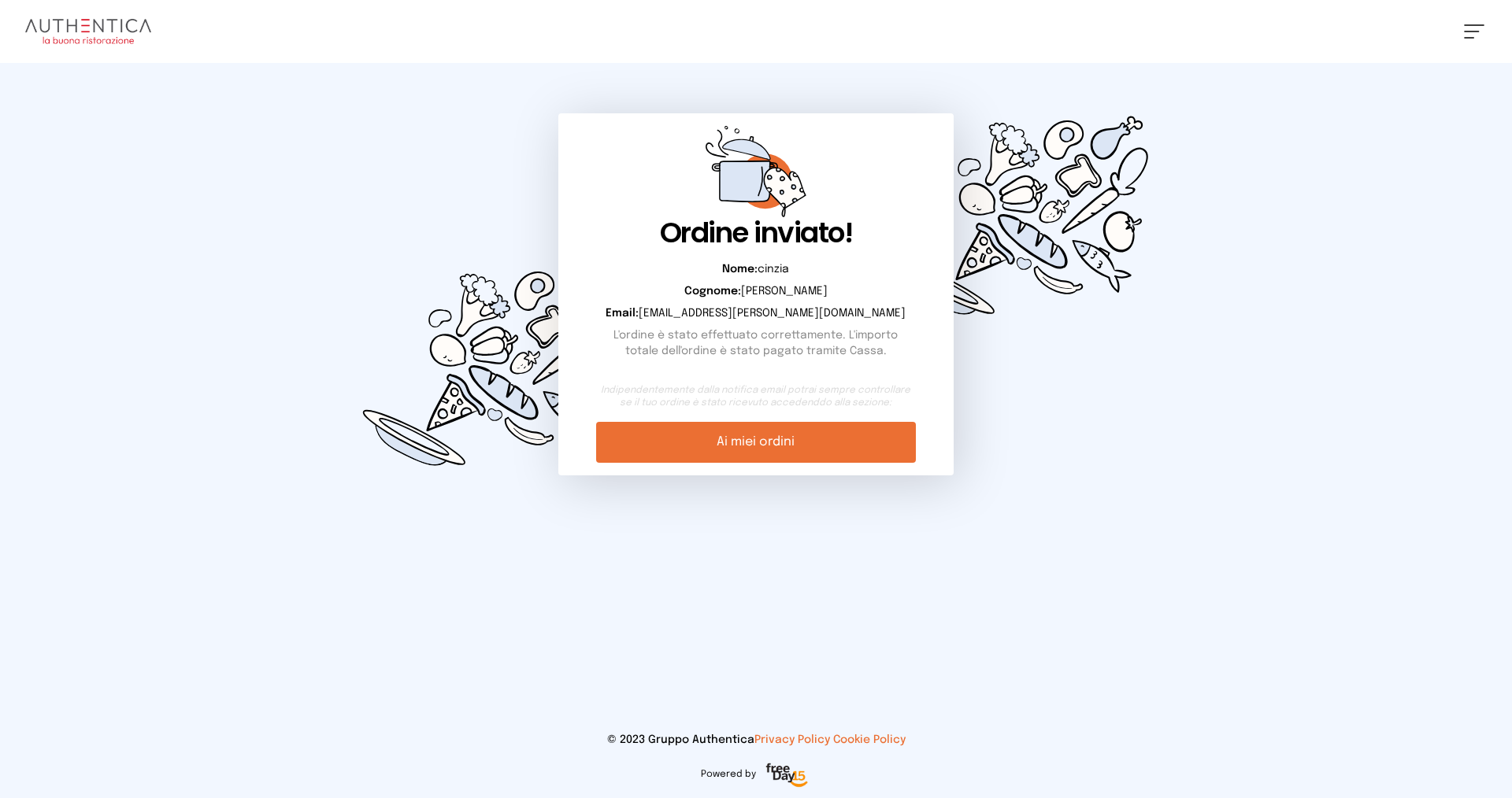
click at [756, 445] on link "Ai miei ordini" at bounding box center [755, 442] width 319 height 41
